Goal: Information Seeking & Learning: Find specific page/section

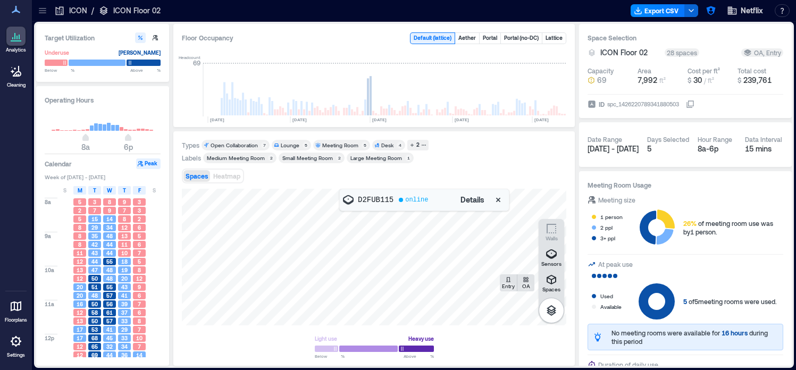
scroll to position [0, 231]
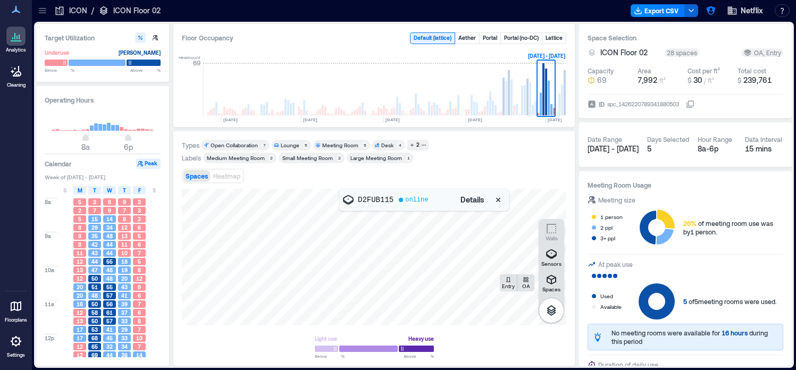
click at [40, 16] on div at bounding box center [42, 10] width 17 height 17
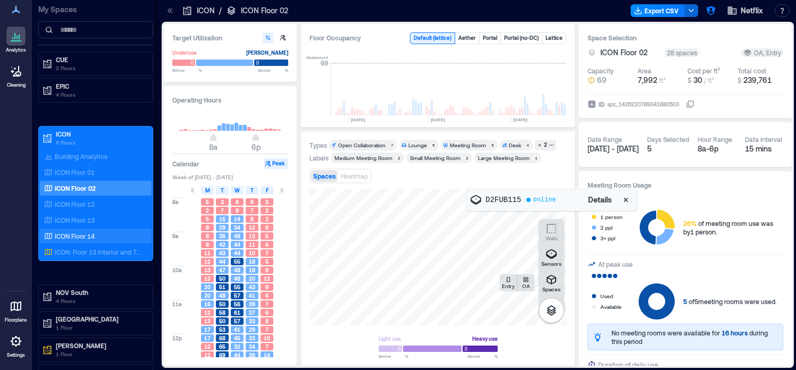
click at [96, 235] on div "ICON Floor 14" at bounding box center [93, 236] width 103 height 11
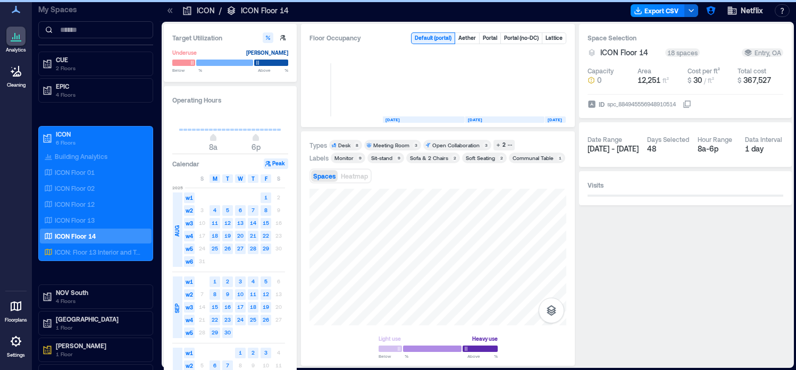
click at [173, 13] on icon at bounding box center [170, 10] width 11 height 11
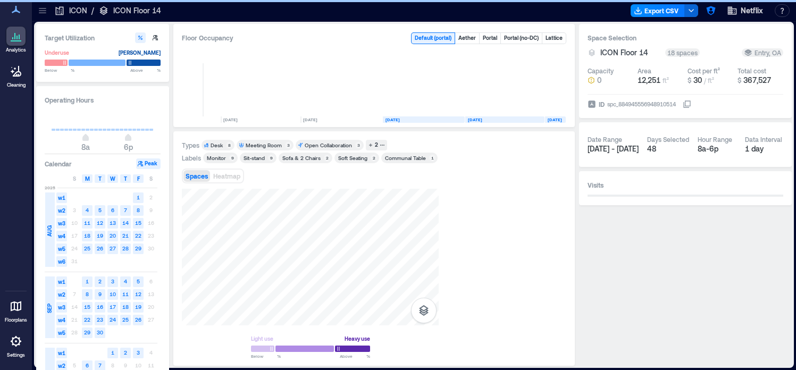
scroll to position [0, 3900]
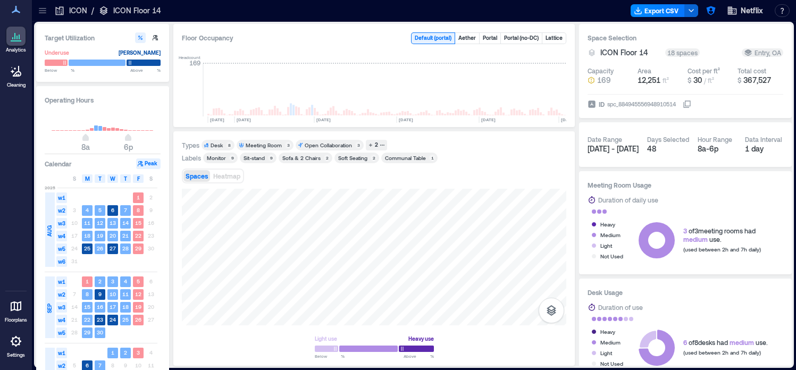
scroll to position [0, 3900]
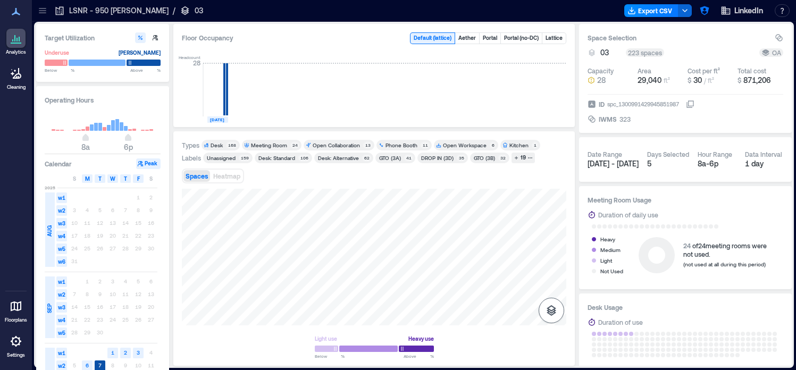
click at [549, 310] on icon "button" at bounding box center [552, 310] width 10 height 11
click at [549, 256] on icon "button" at bounding box center [551, 255] width 11 height 10
click at [358, 258] on div "H3GJC156" at bounding box center [374, 257] width 385 height 137
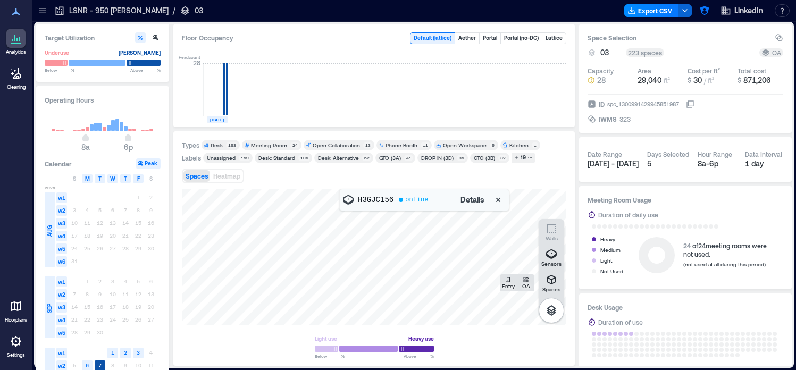
click at [369, 198] on p "H3GJC156" at bounding box center [376, 200] width 36 height 11
copy p "H3GJC156"
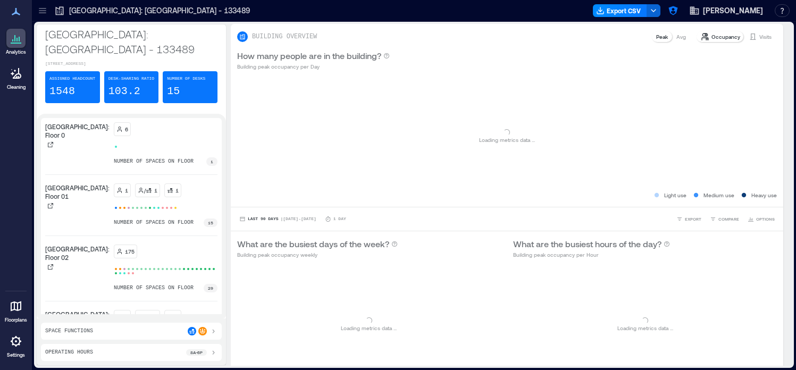
click at [16, 345] on icon at bounding box center [16, 341] width 11 height 11
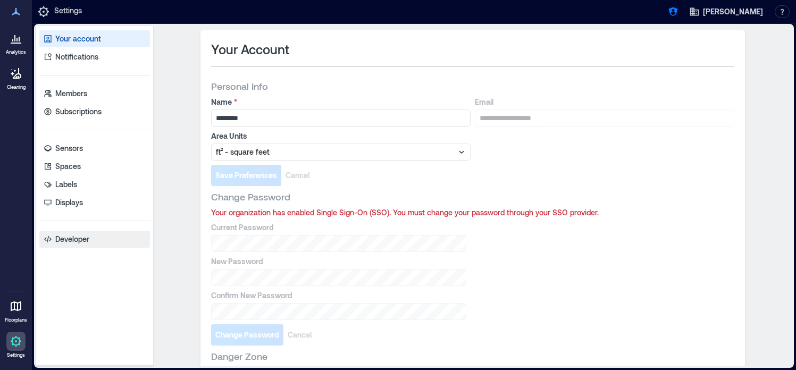
click at [92, 238] on link "Developer" at bounding box center [94, 239] width 111 height 17
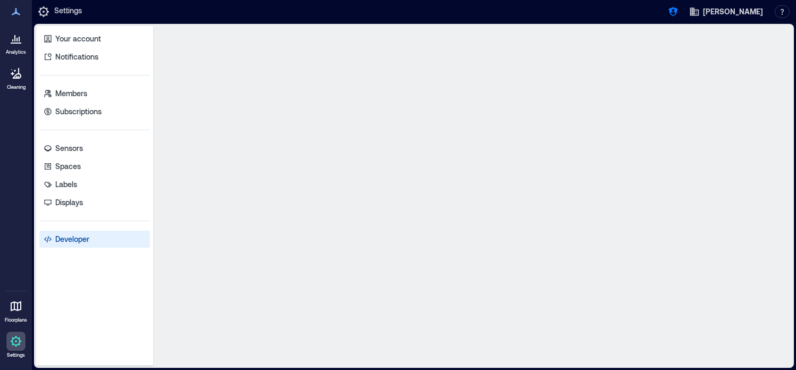
select select "*****"
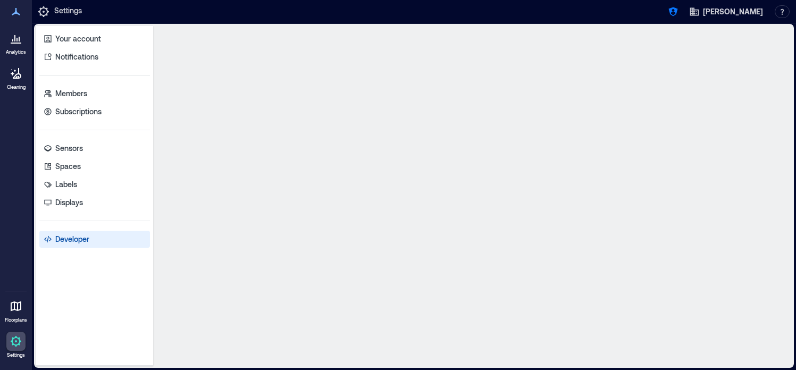
select select "*****"
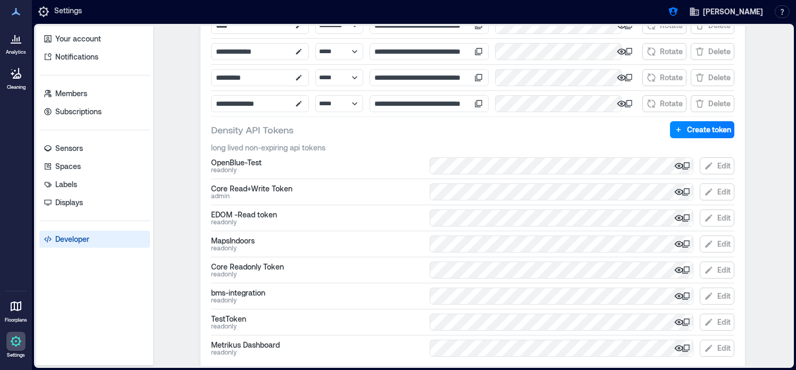
scroll to position [531, 0]
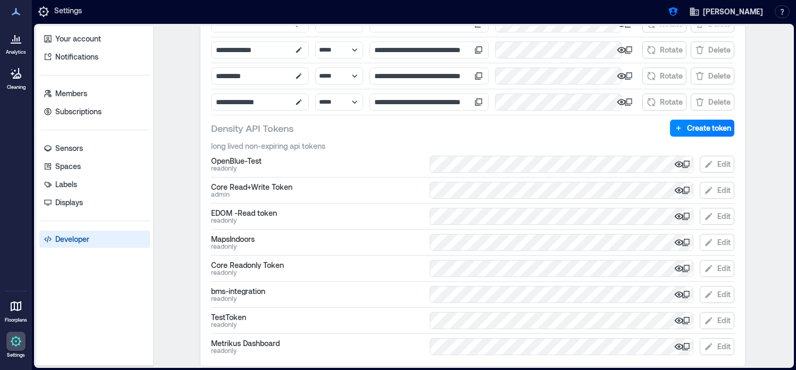
click at [688, 164] on icon at bounding box center [686, 164] width 9 height 9
click at [19, 37] on icon at bounding box center [19, 39] width 1 height 5
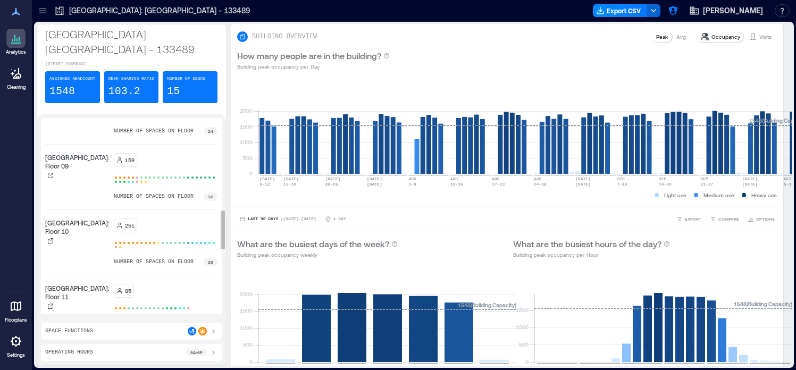
scroll to position [497, 0]
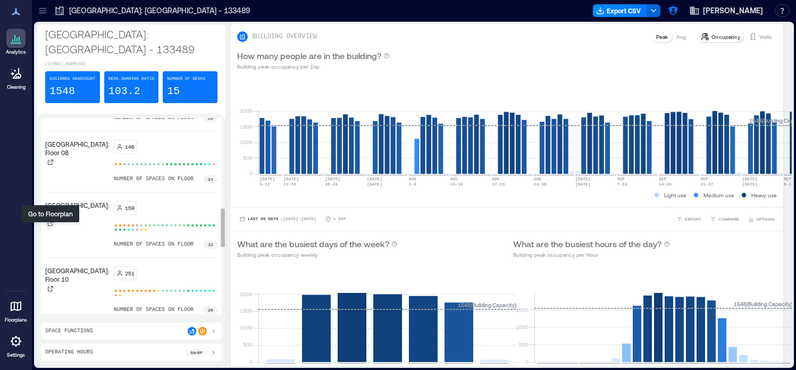
click at [50, 227] on icon at bounding box center [50, 223] width 6 height 6
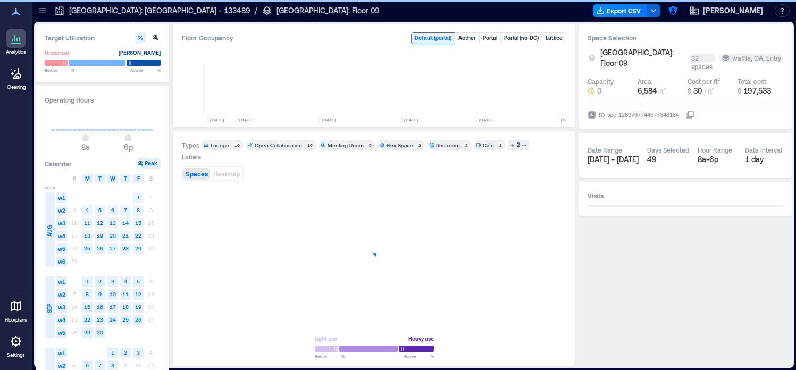
scroll to position [0, 503]
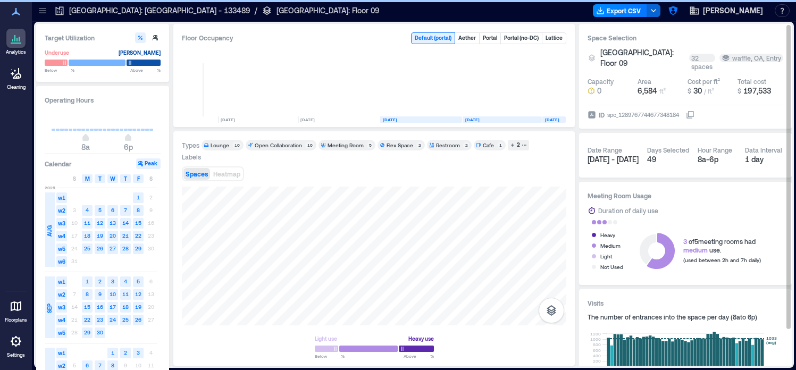
click at [695, 111] on icon at bounding box center [690, 115] width 9 height 9
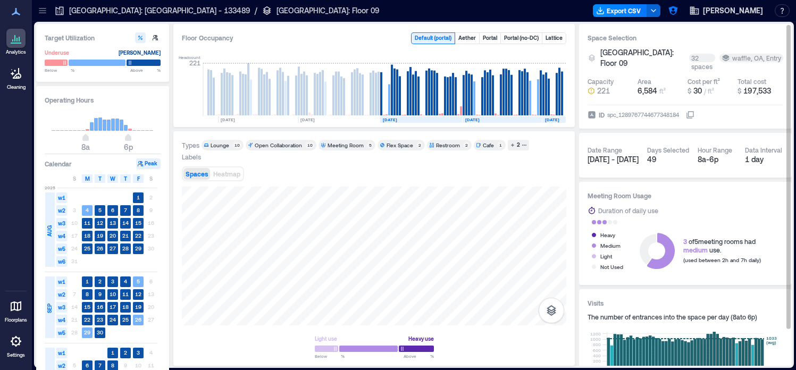
click at [41, 10] on icon at bounding box center [42, 10] width 7 height 1
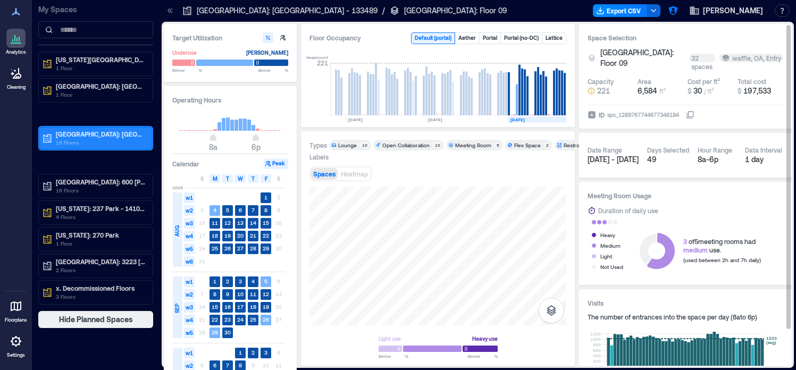
click at [88, 137] on p "Glasgow: Argyle Street - 133489" at bounding box center [100, 134] width 89 height 9
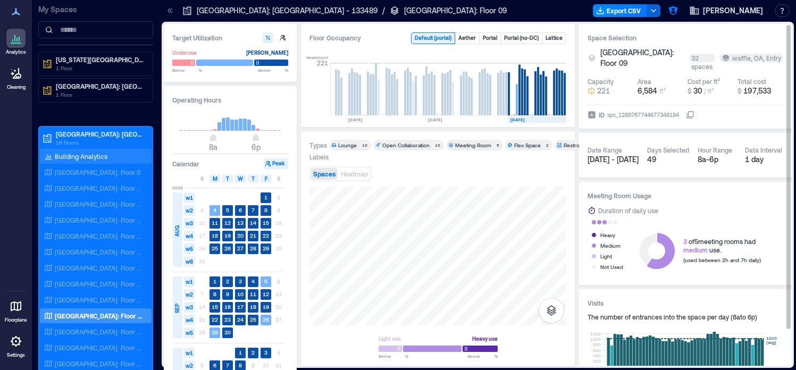
click at [87, 154] on p "Building Analytics" at bounding box center [81, 156] width 53 height 9
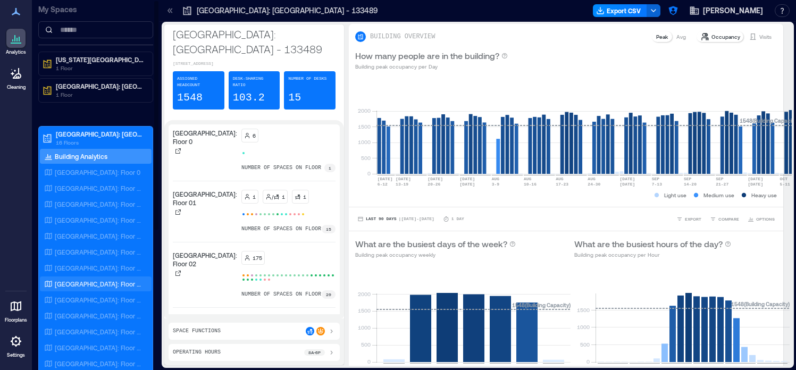
click at [109, 291] on div "Glasgow: Floor 07" at bounding box center [96, 284] width 112 height 15
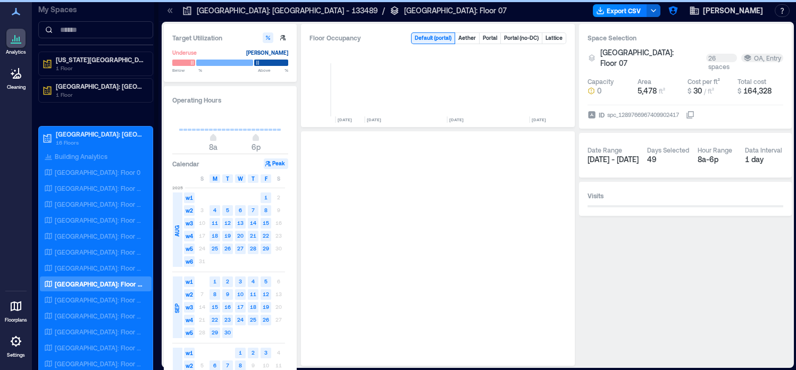
scroll to position [0, 630]
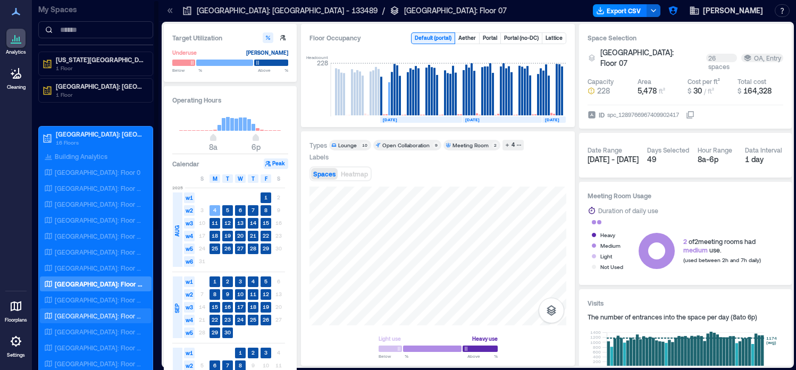
click at [109, 317] on div "Glasgow: Floor 09" at bounding box center [93, 316] width 103 height 11
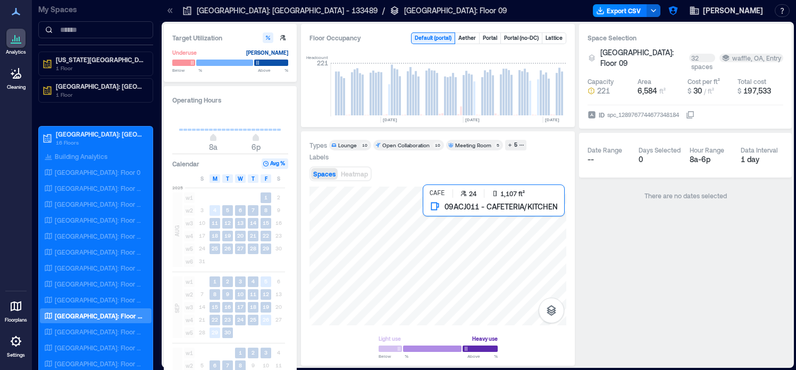
click at [437, 215] on div at bounding box center [438, 256] width 257 height 139
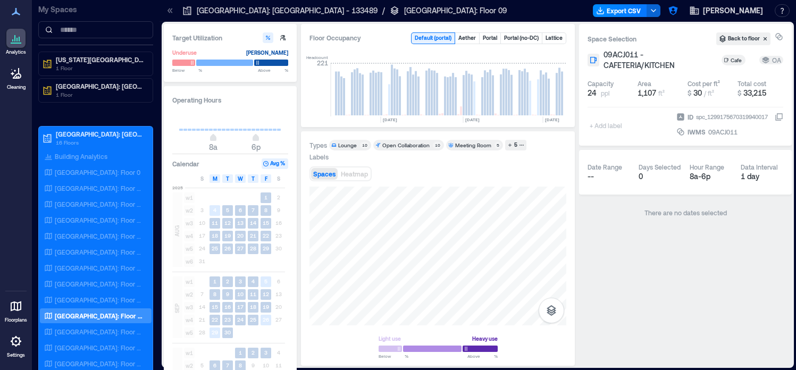
click at [778, 117] on icon at bounding box center [779, 117] width 9 height 9
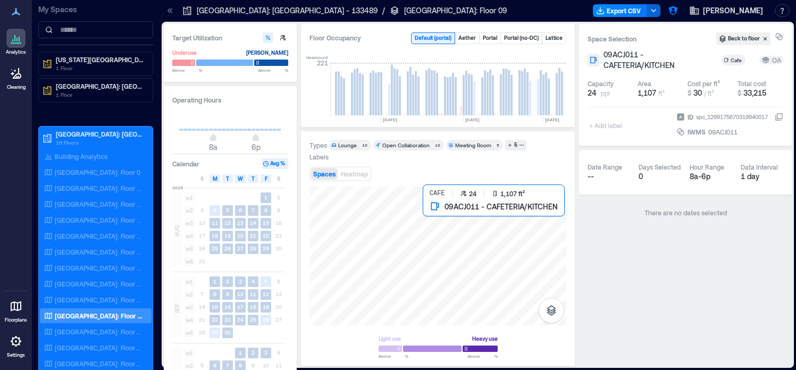
click at [441, 225] on div at bounding box center [438, 256] width 257 height 139
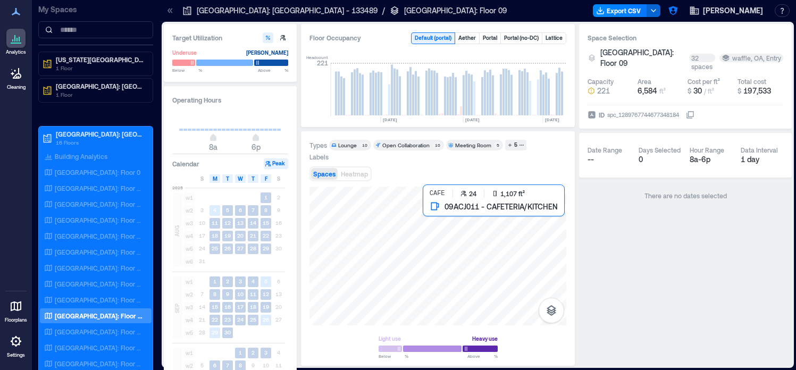
click at [441, 225] on div at bounding box center [438, 256] width 257 height 139
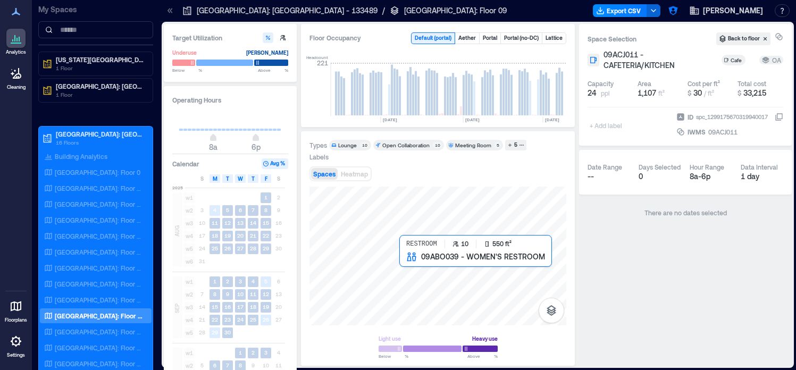
click at [402, 265] on div at bounding box center [438, 256] width 257 height 139
click at [405, 276] on div at bounding box center [438, 256] width 257 height 139
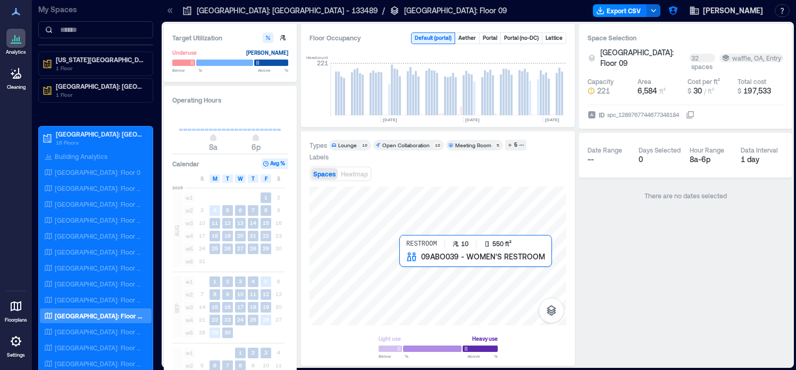
click at [403, 272] on div at bounding box center [438, 256] width 257 height 139
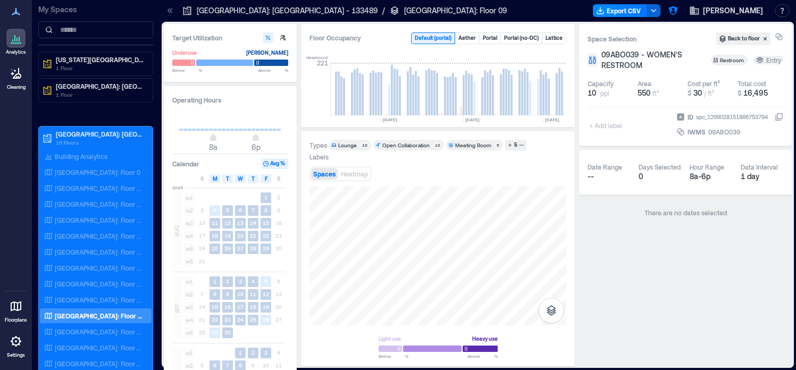
click at [779, 118] on icon at bounding box center [779, 117] width 9 height 9
click at [782, 117] on icon at bounding box center [779, 117] width 9 height 9
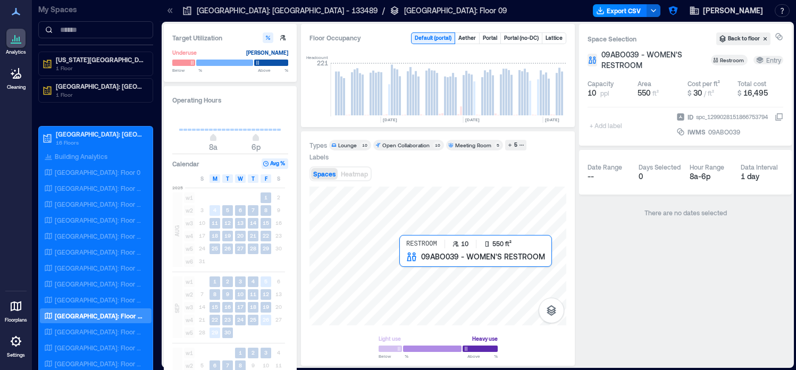
click at [404, 283] on div at bounding box center [438, 256] width 257 height 139
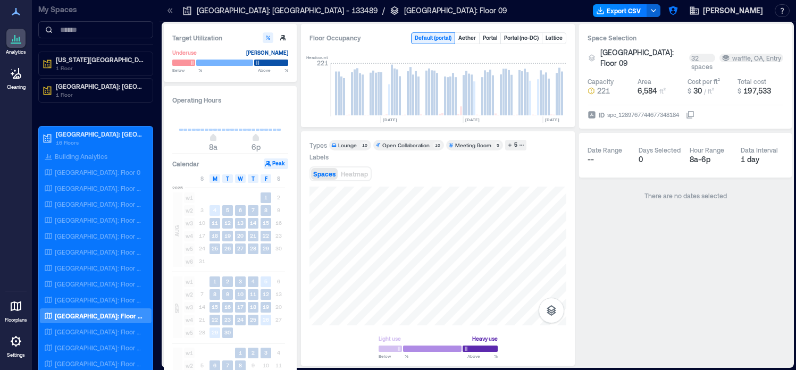
click at [695, 111] on icon at bounding box center [690, 115] width 9 height 9
